Goal: Browse casually: Explore the website without a specific task or goal

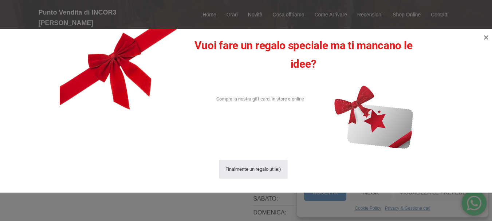
scroll to position [182, 0]
click at [486, 38] on icon at bounding box center [486, 37] width 5 height 5
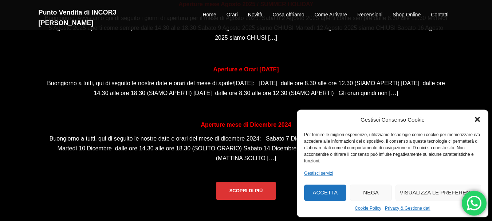
scroll to position [546, 0]
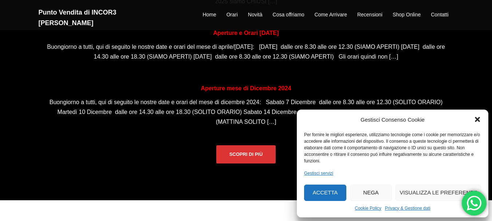
click at [326, 193] on button "Accetta" at bounding box center [325, 193] width 42 height 16
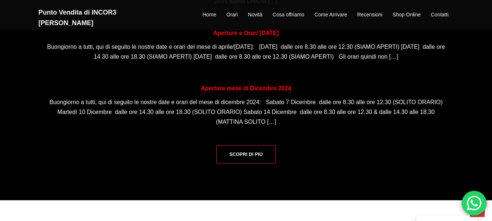
click at [242, 155] on link "Scopri di più" at bounding box center [246, 154] width 60 height 18
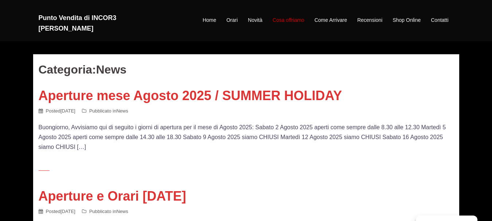
click at [284, 16] on link "Cosa offriamo" at bounding box center [289, 20] width 32 height 9
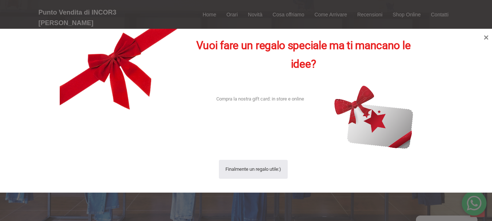
scroll to position [747, 0]
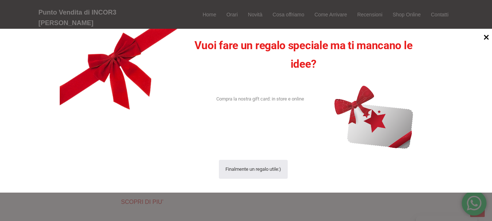
click at [486, 36] on icon at bounding box center [487, 37] width 10 height 10
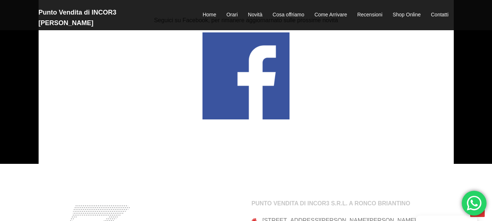
scroll to position [1475, 0]
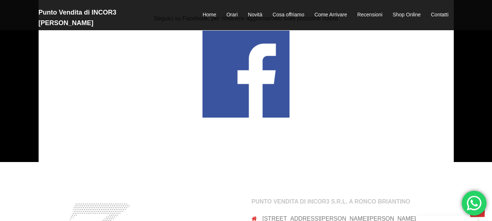
click at [258, 72] on img at bounding box center [246, 74] width 87 height 87
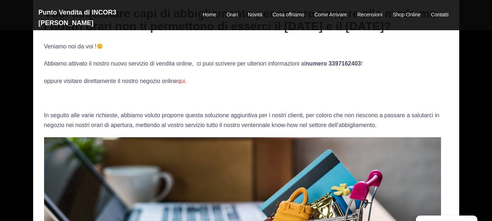
scroll to position [73, 0]
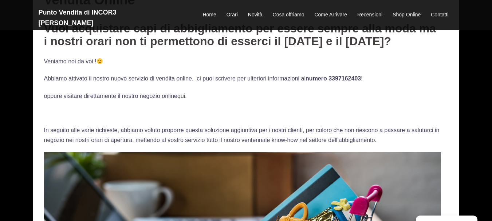
click at [183, 97] on link "qui" at bounding box center [181, 96] width 8 height 6
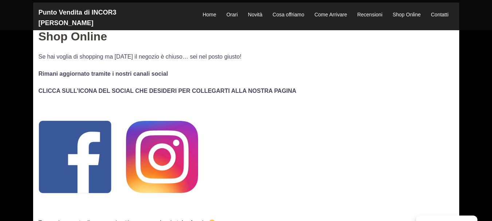
scroll to position [109, 0]
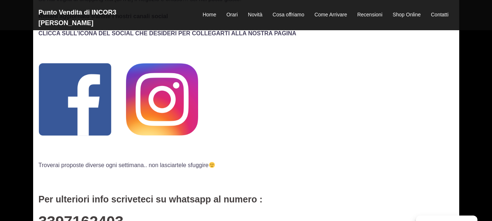
click at [86, 106] on img at bounding box center [75, 99] width 73 height 73
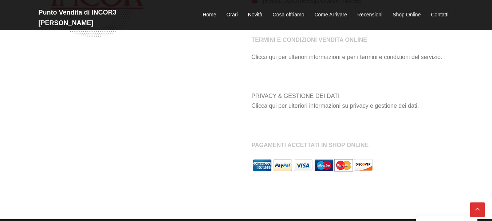
scroll to position [761, 0]
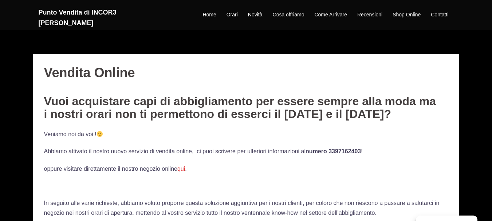
scroll to position [73, 0]
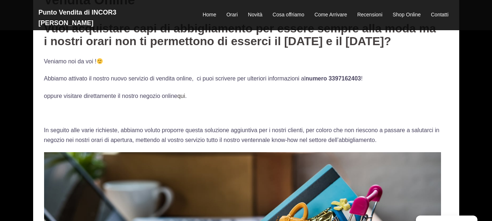
click at [181, 96] on link "qui" at bounding box center [181, 96] width 8 height 6
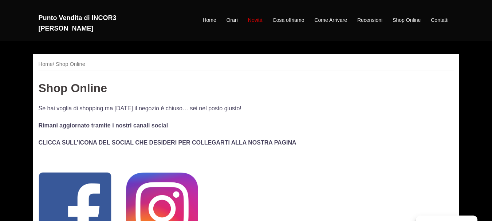
click at [253, 16] on link "Novità" at bounding box center [255, 20] width 15 height 9
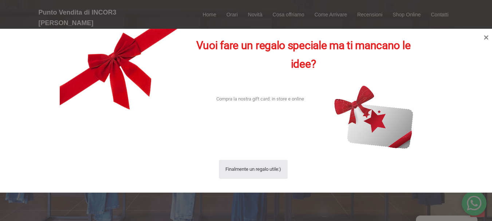
scroll to position [434, 0]
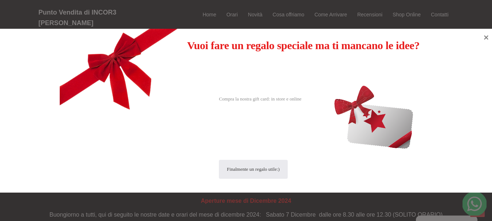
scroll to position [434, 0]
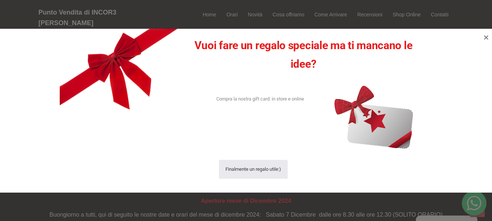
click at [292, 10] on div at bounding box center [246, 110] width 492 height 221
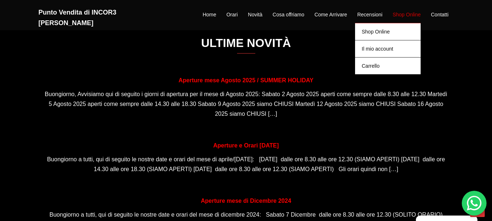
click at [408, 11] on link "Shop Online" at bounding box center [407, 15] width 28 height 9
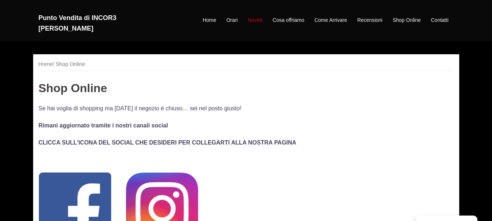
click at [255, 16] on link "Novità" at bounding box center [255, 20] width 15 height 9
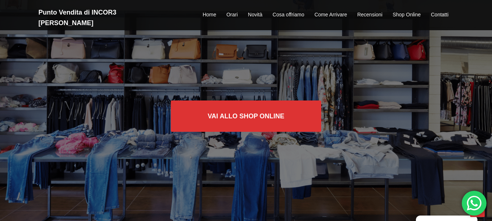
scroll to position [434, 0]
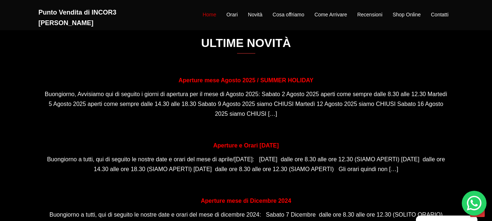
click at [205, 11] on link "Home" at bounding box center [209, 15] width 13 height 9
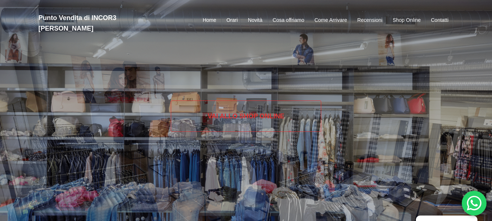
click at [232, 117] on link "Vai allo SHOP ONLINE" at bounding box center [246, 116] width 150 height 31
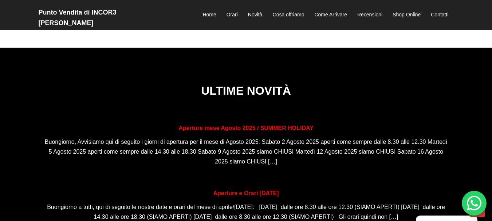
scroll to position [437, 0]
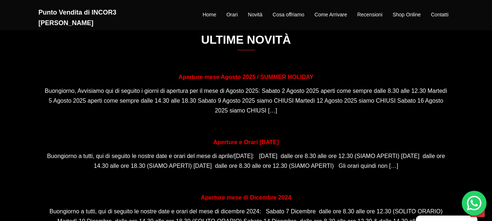
click at [236, 44] on h3 "Ultime Novità" at bounding box center [246, 41] width 415 height 17
click at [250, 41] on h3 "Ultime Novità" at bounding box center [246, 41] width 415 height 17
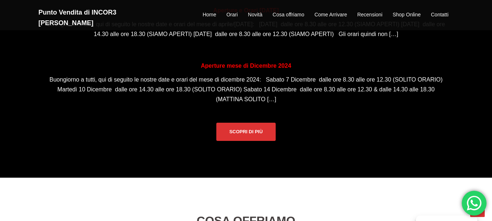
scroll to position [583, 0]
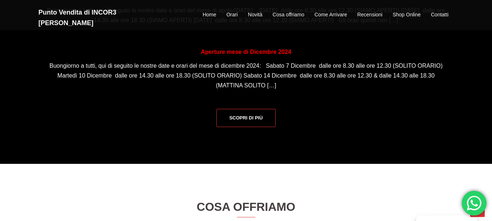
click at [247, 117] on link "Scopri di più" at bounding box center [246, 118] width 60 height 18
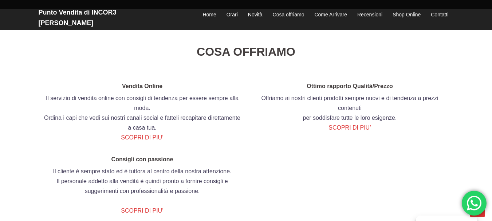
scroll to position [765, 0]
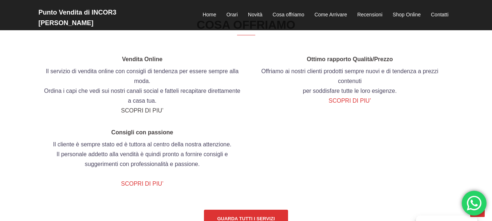
click at [144, 112] on link "SCOPRI DI PIU’" at bounding box center [142, 110] width 42 height 6
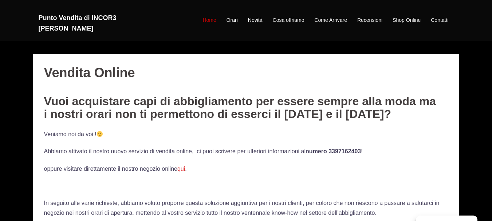
click at [208, 16] on link "Home" at bounding box center [209, 20] width 13 height 9
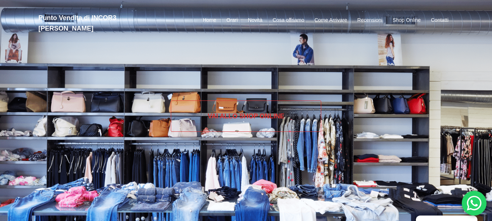
click at [237, 116] on link "Vai allo SHOP ONLINE" at bounding box center [246, 116] width 150 height 31
